Goal: Task Accomplishment & Management: Manage account settings

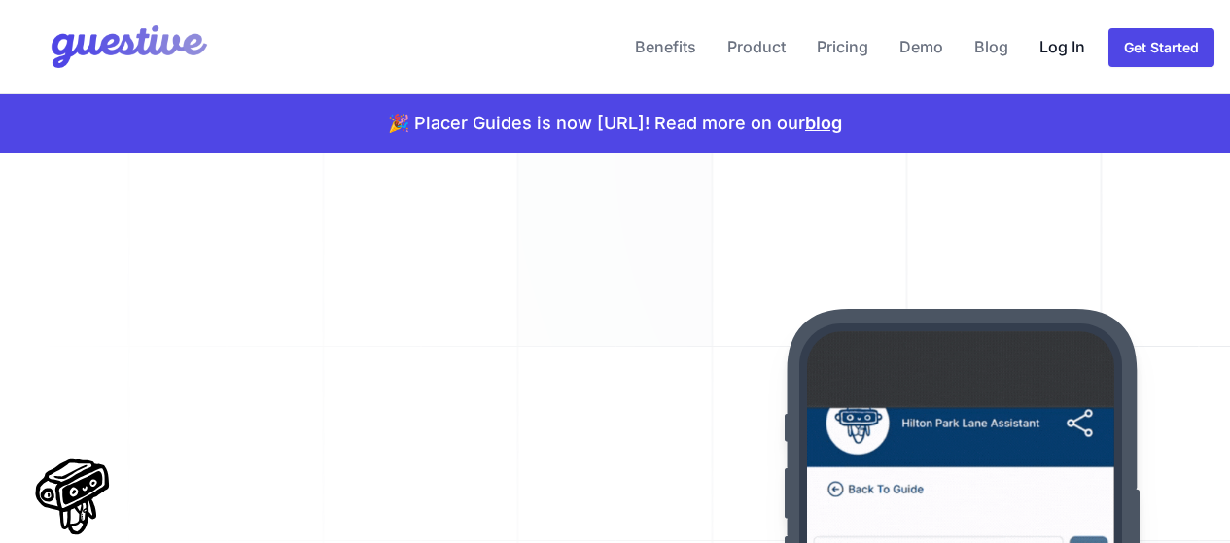
click at [1069, 49] on link "Log In" at bounding box center [1061, 46] width 61 height 47
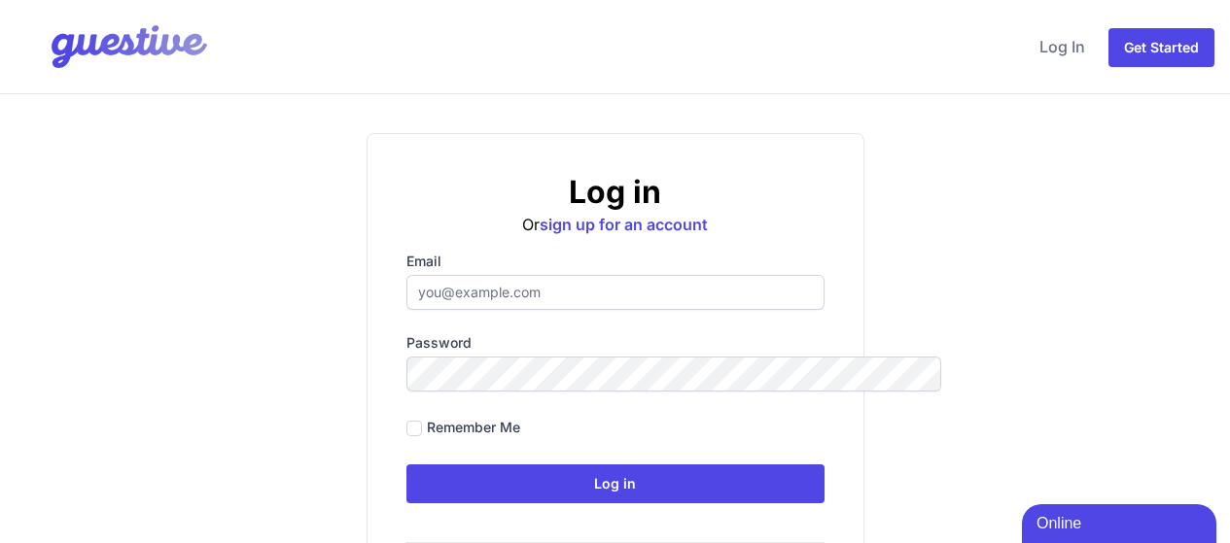
click at [470, 293] on input "Email" at bounding box center [615, 292] width 418 height 35
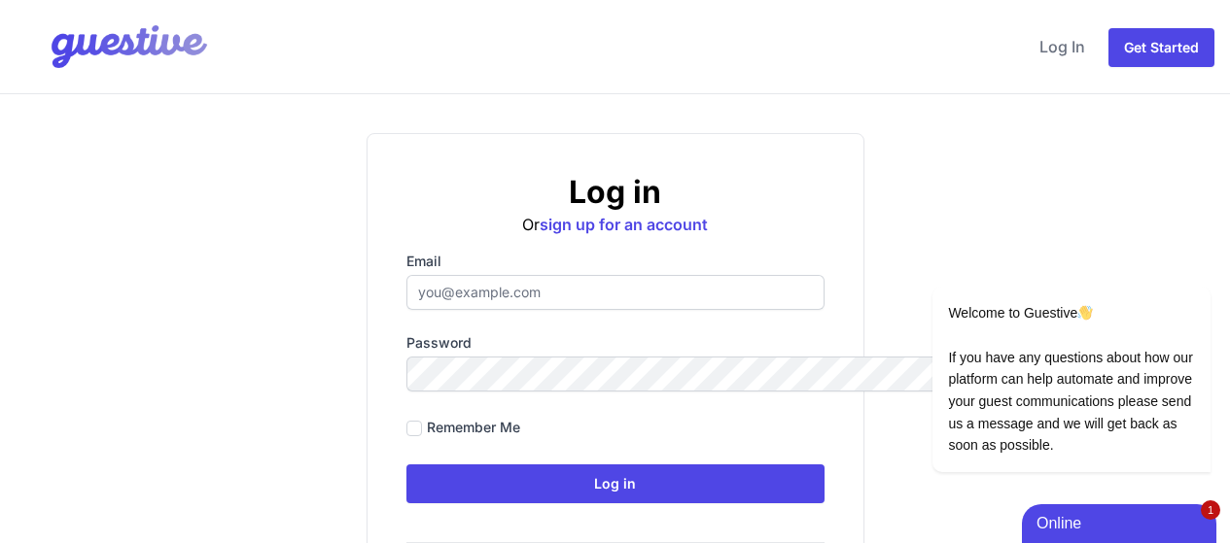
type input "[EMAIL_ADDRESS][DOMAIN_NAME]"
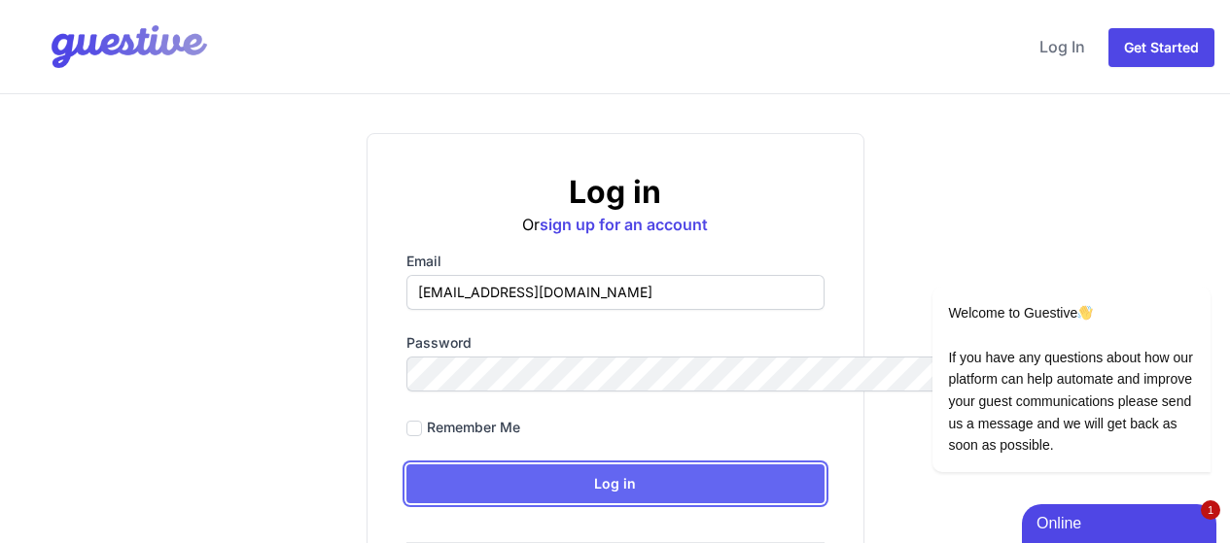
click at [516, 482] on input "Log in" at bounding box center [615, 484] width 418 height 39
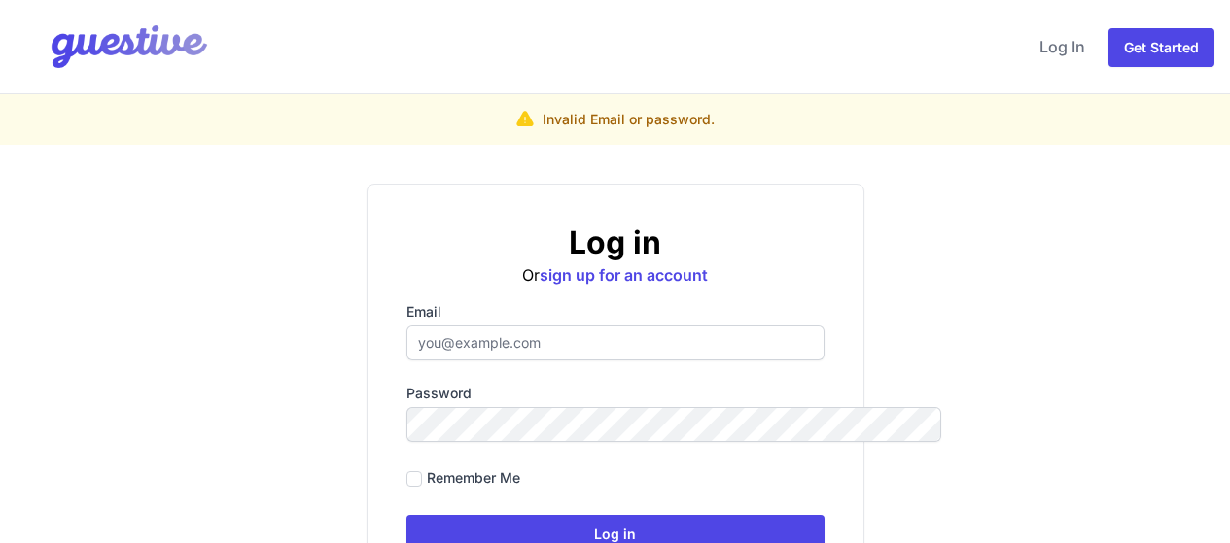
click at [535, 325] on div "Email" at bounding box center [615, 331] width 418 height 58
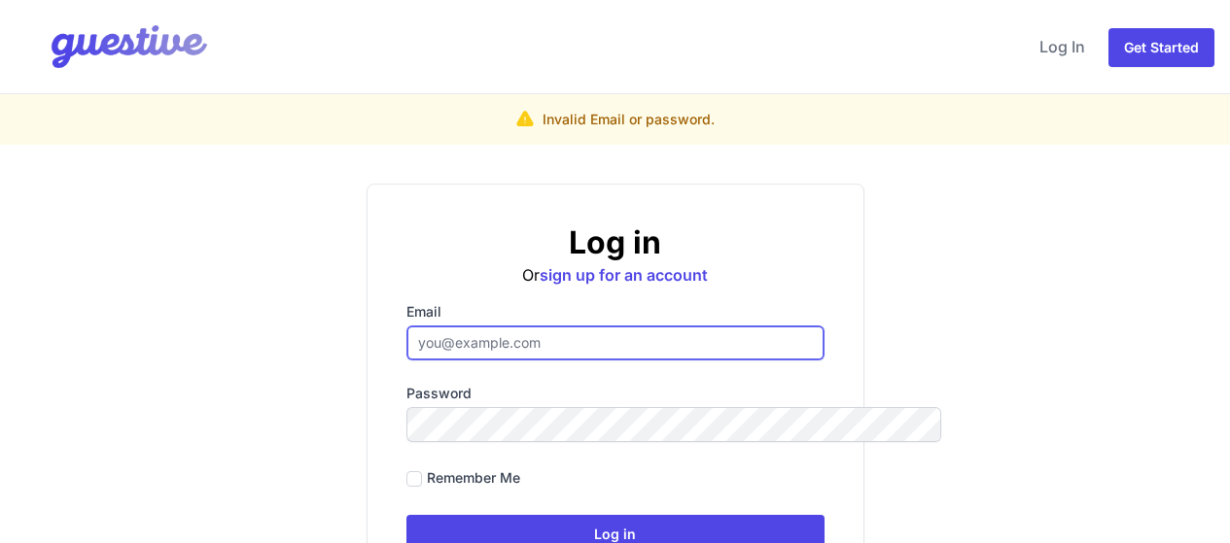
click at [534, 337] on input "Email" at bounding box center [615, 343] width 418 height 35
click at [559, 339] on input "[EMAIL_ADDRESS][DOMAIN_NAME]" at bounding box center [615, 343] width 418 height 35
drag, startPoint x: 586, startPoint y: 346, endPoint x: 584, endPoint y: 361, distance: 14.7
click at [586, 346] on input "[EMAIL_ADDRESS][DOMAIN_NAME]" at bounding box center [615, 343] width 418 height 35
type input "[EMAIL_ADDRESS][DOMAIN_NAME]"
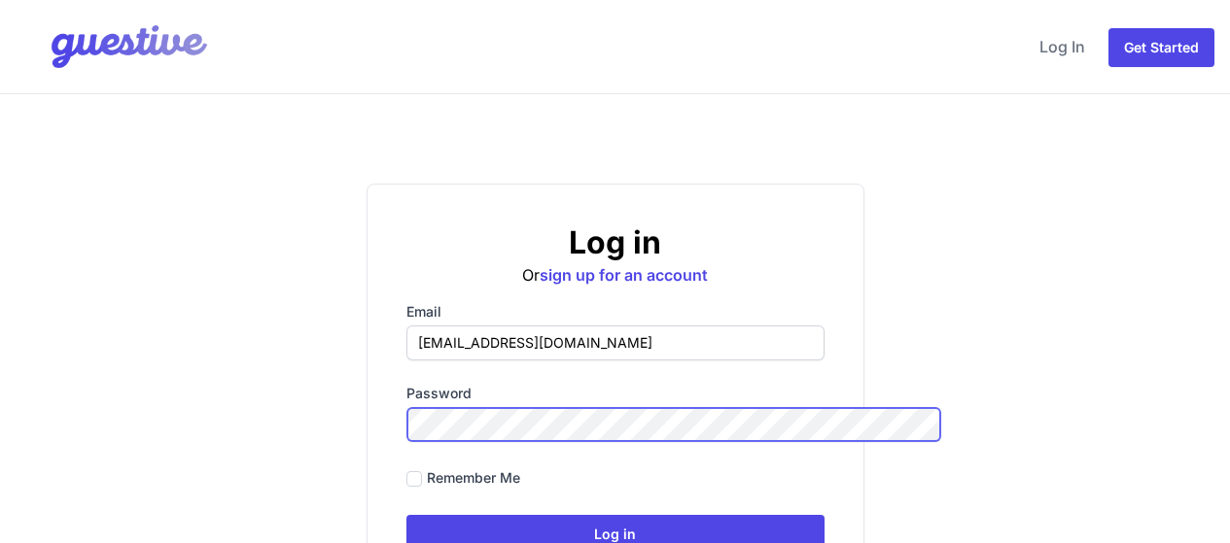
scroll to position [97, 0]
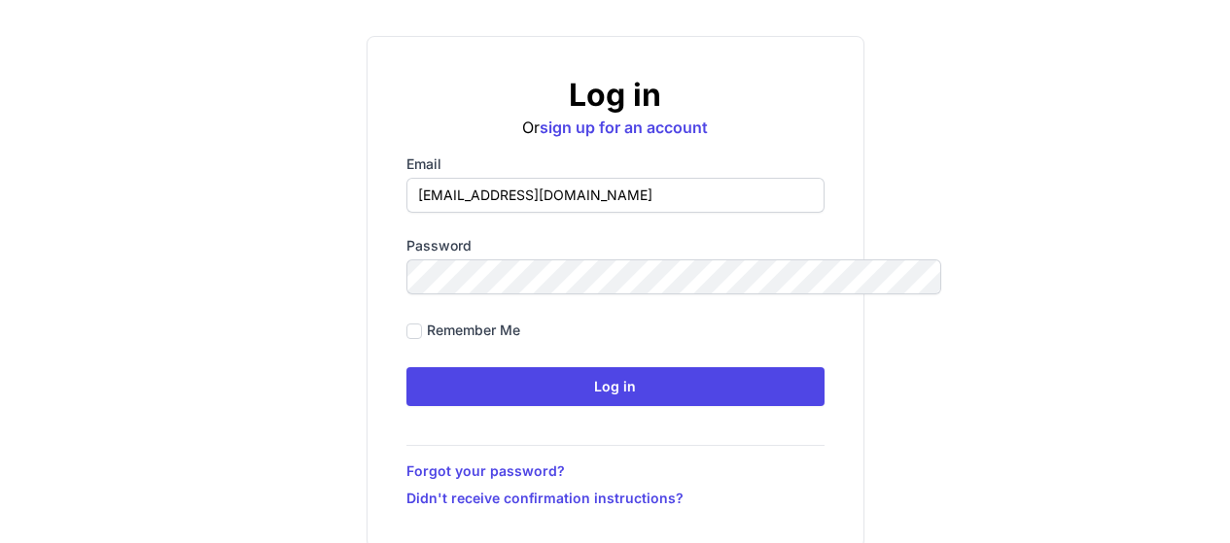
click at [612, 331] on div "Remember me" at bounding box center [615, 331] width 418 height 26
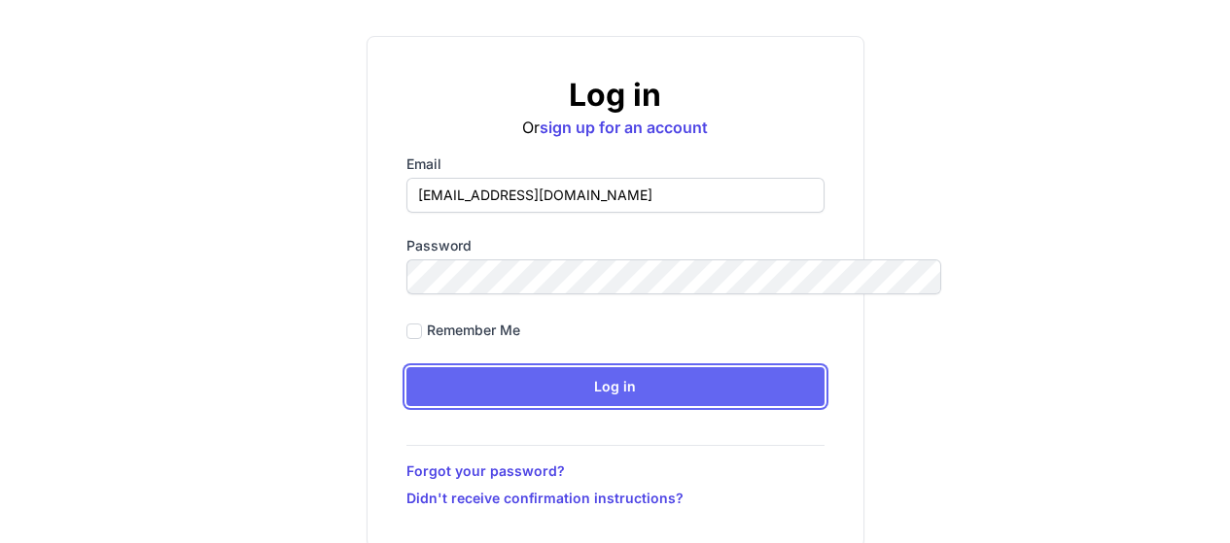
click at [574, 402] on input "Log in" at bounding box center [615, 386] width 418 height 39
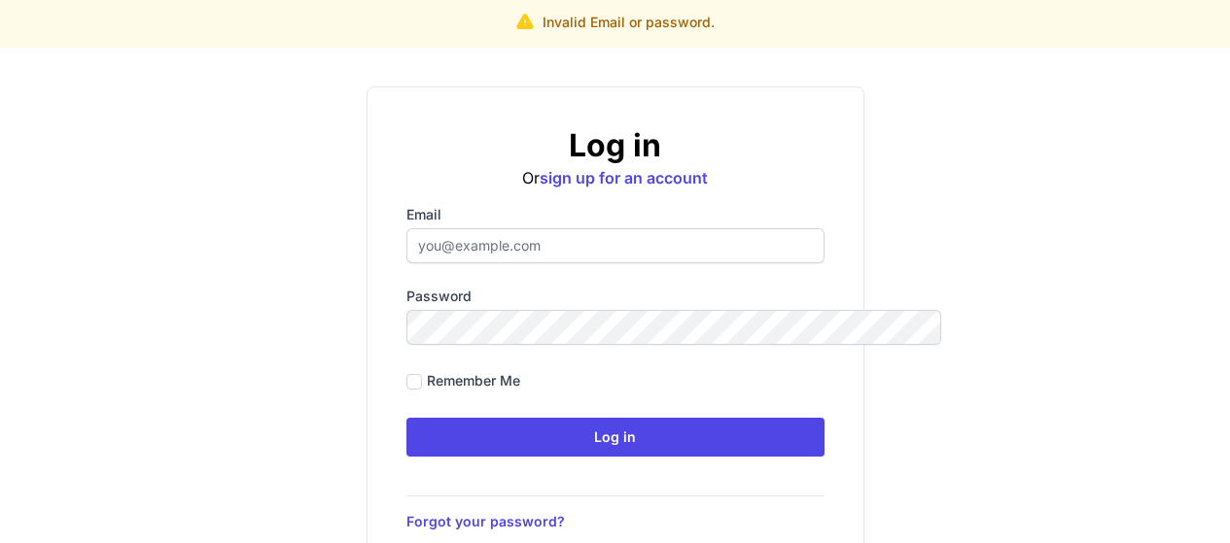
scroll to position [0, 0]
